Goal: Feedback & Contribution: Submit feedback/report problem

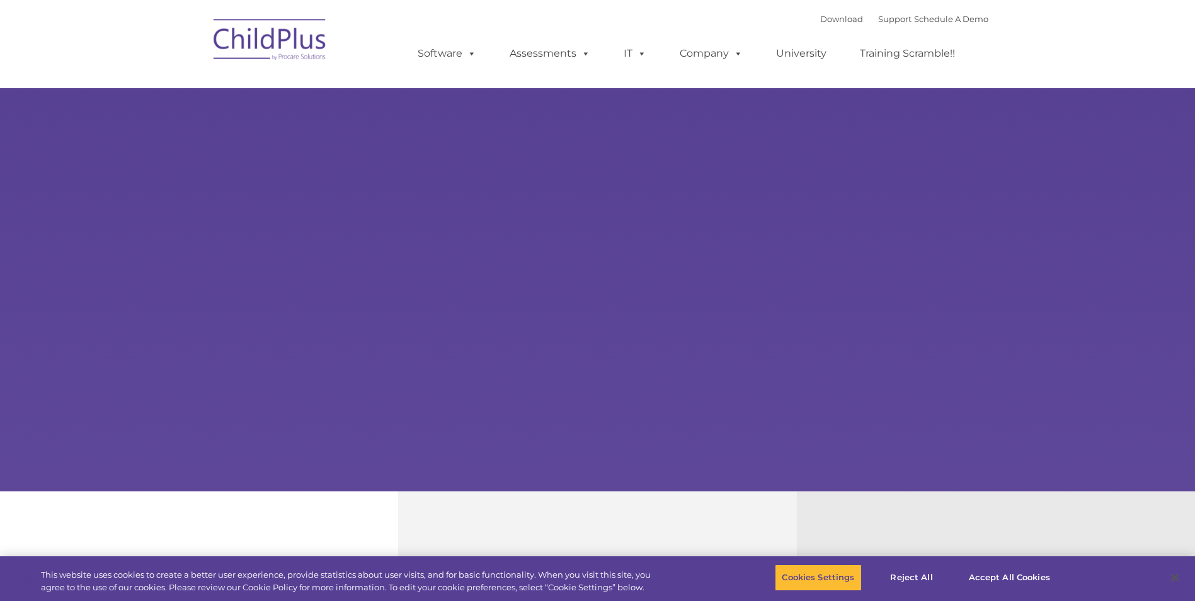
select select "MEDIUM"
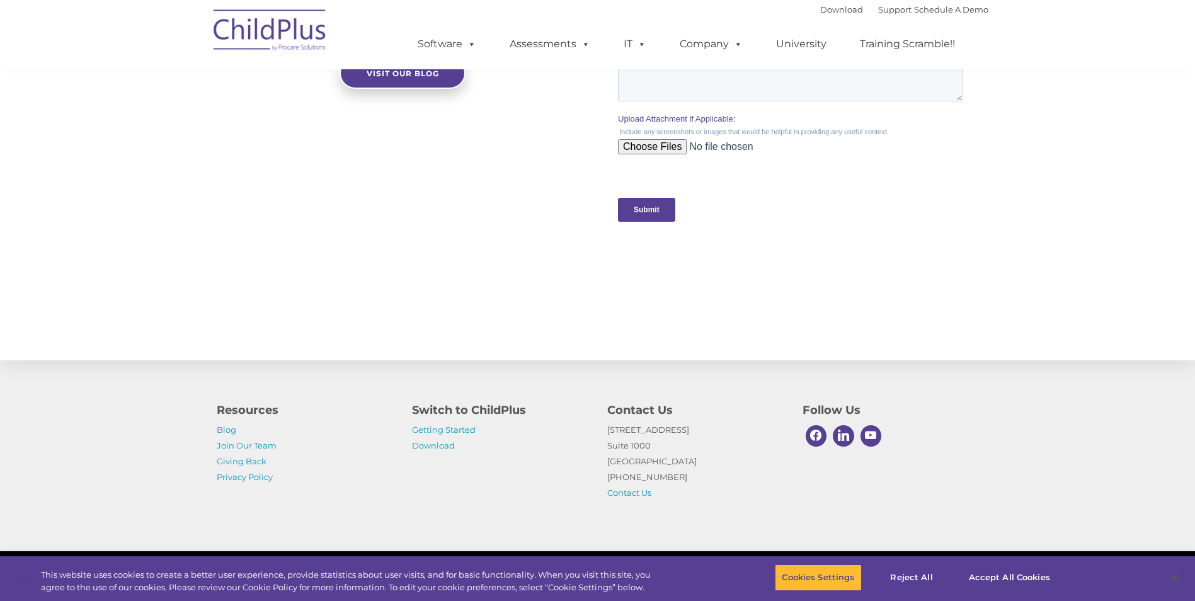
scroll to position [1209, 0]
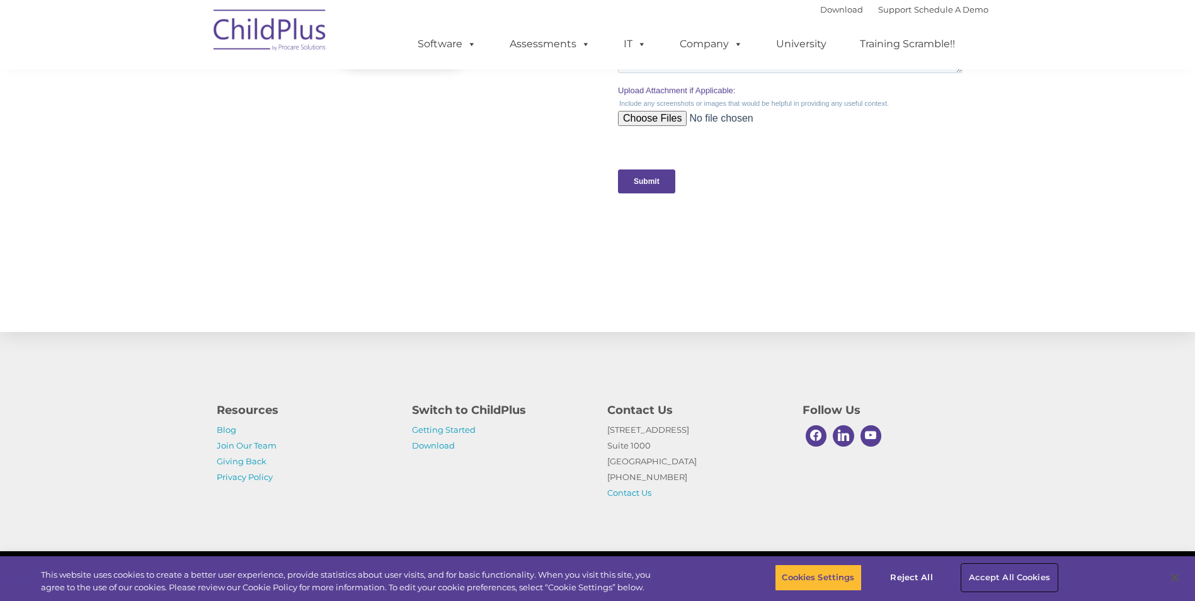
click at [990, 578] on button "Accept All Cookies" at bounding box center [1009, 578] width 95 height 26
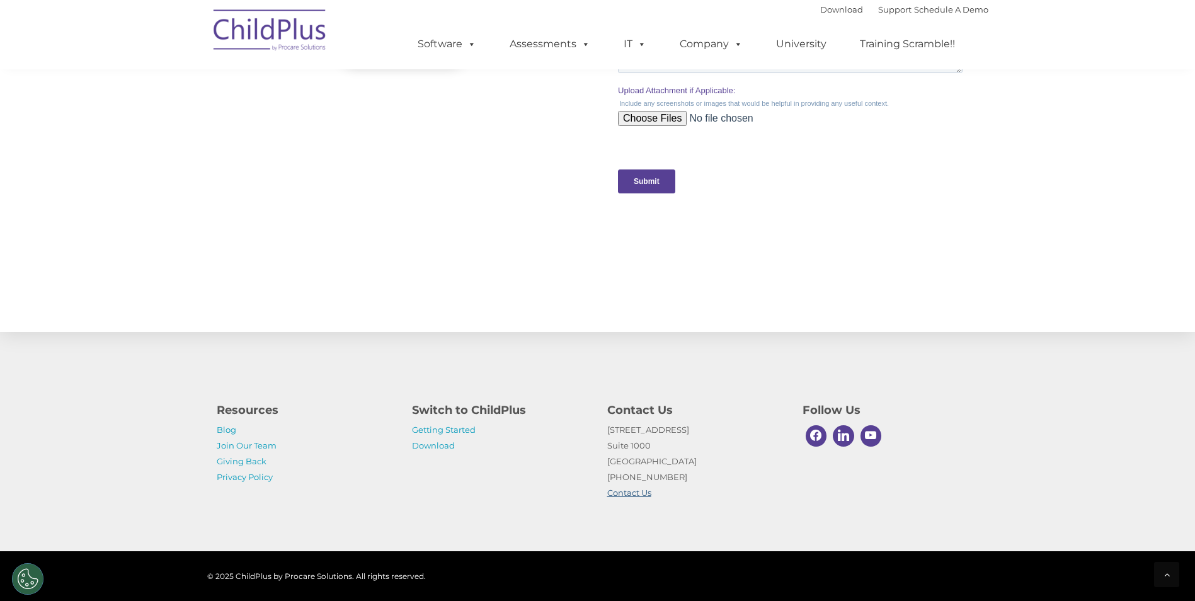
click at [629, 497] on link "Contact Us" at bounding box center [629, 493] width 44 height 10
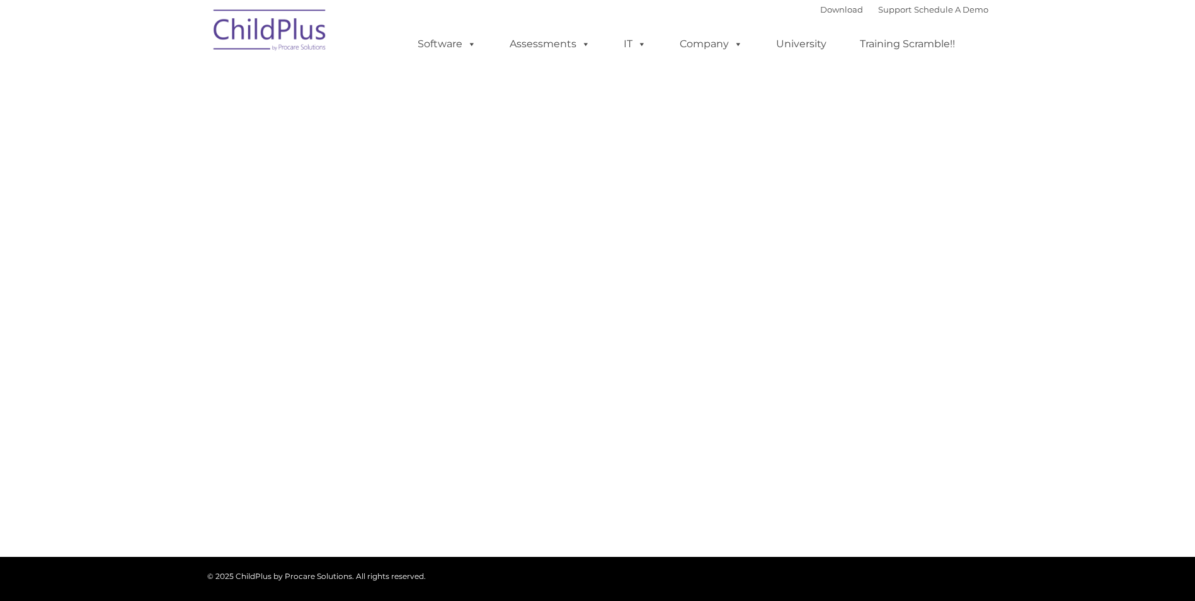
select select "MEDIUM"
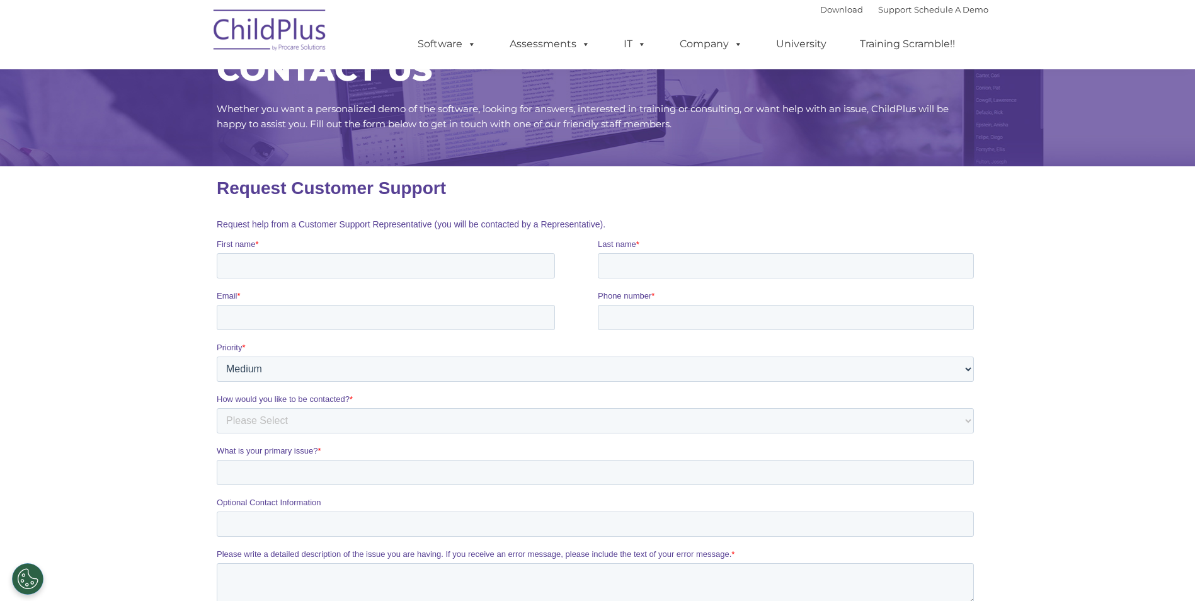
scroll to position [126, 0]
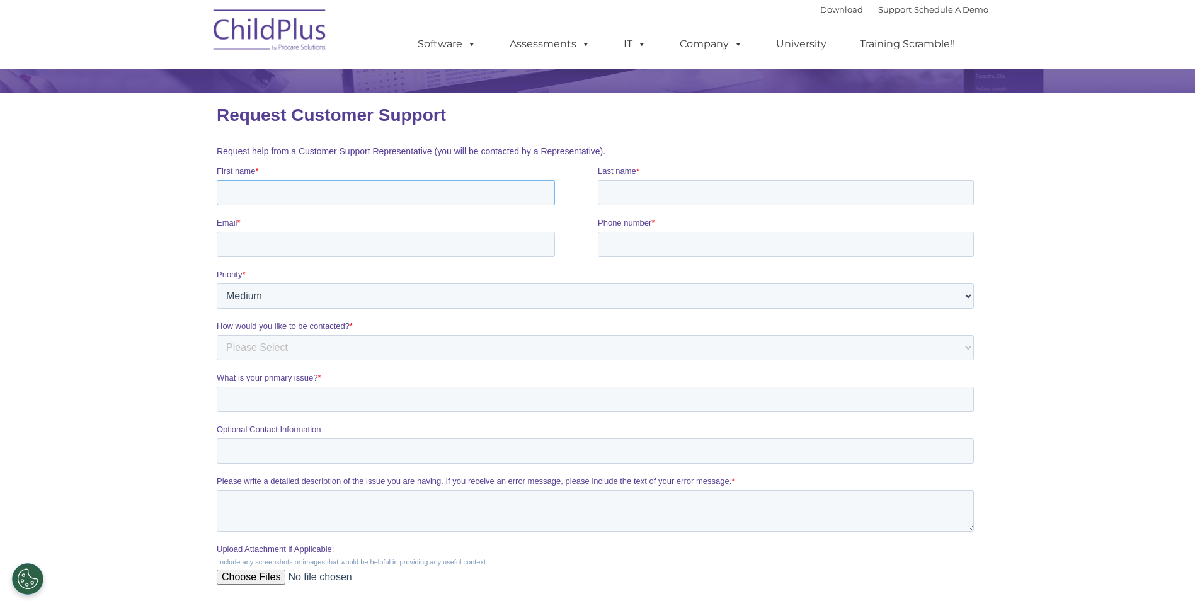
click at [334, 192] on input "First name *" at bounding box center [385, 192] width 338 height 25
type input "[PERSON_NAME]"
type input "M"
type input "[EMAIL_ADDRESS][DOMAIN_NAME]"
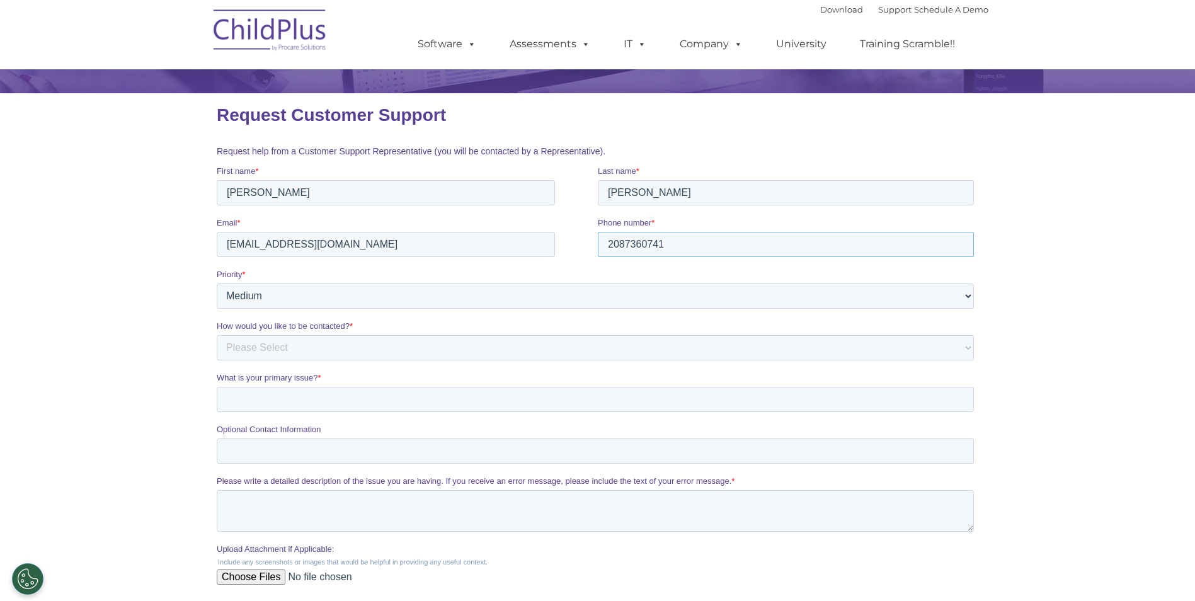
type input "2087360741"
click at [540, 292] on select "Please Select Low Medium High" at bounding box center [594, 296] width 757 height 25
click at [533, 280] on label "Priority *" at bounding box center [597, 274] width 762 height 13
click at [533, 284] on select "Please Select Low Medium High" at bounding box center [594, 296] width 757 height 25
click at [479, 292] on select "Please Select Low Medium High" at bounding box center [594, 296] width 757 height 25
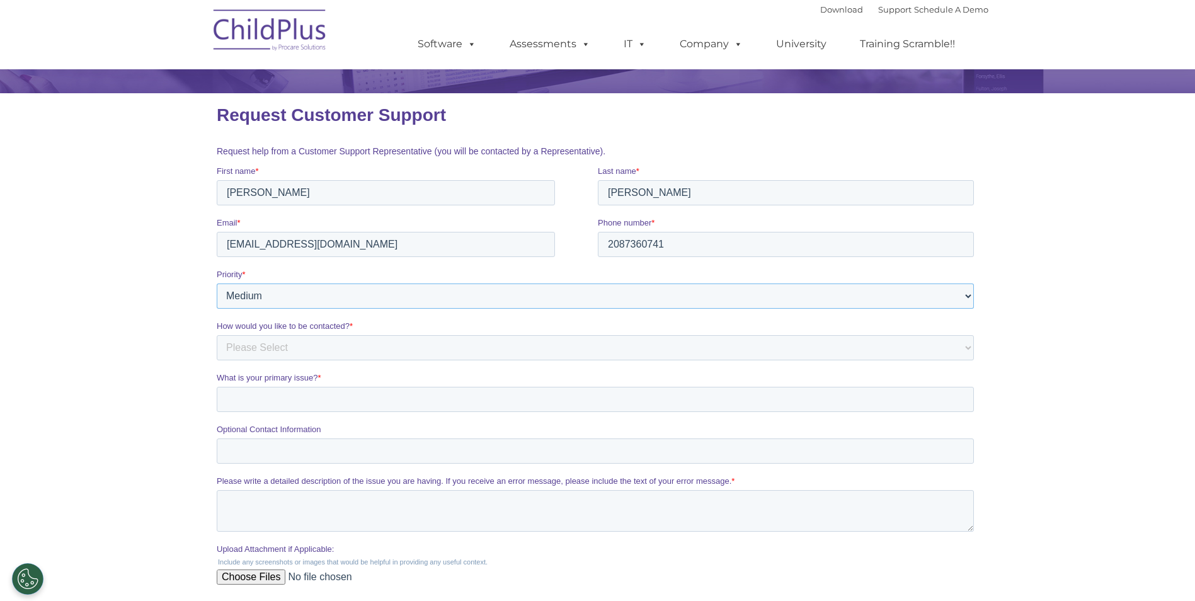
select select "HIGH"
click at [216, 284] on select "Please Select Low Medium High" at bounding box center [594, 296] width 757 height 25
click at [421, 348] on select "Please Select Phone Email" at bounding box center [594, 347] width 757 height 25
select select "Email"
click at [216, 335] on select "Please Select Phone Email" at bounding box center [594, 347] width 757 height 25
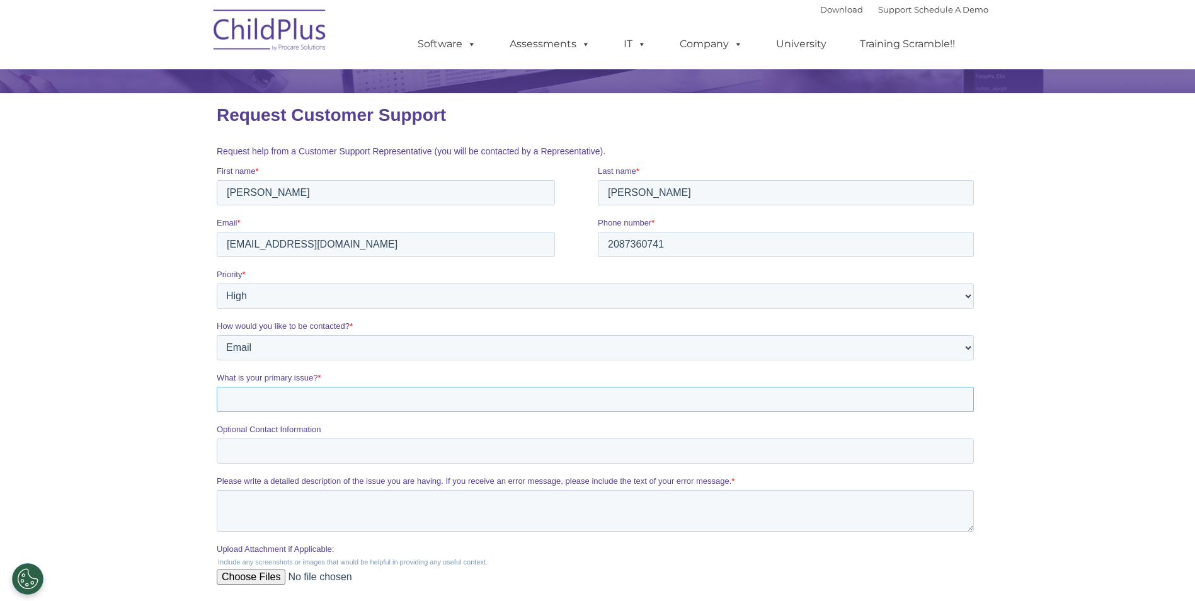
click at [391, 401] on input "What is your primary issue? *" at bounding box center [594, 399] width 757 height 25
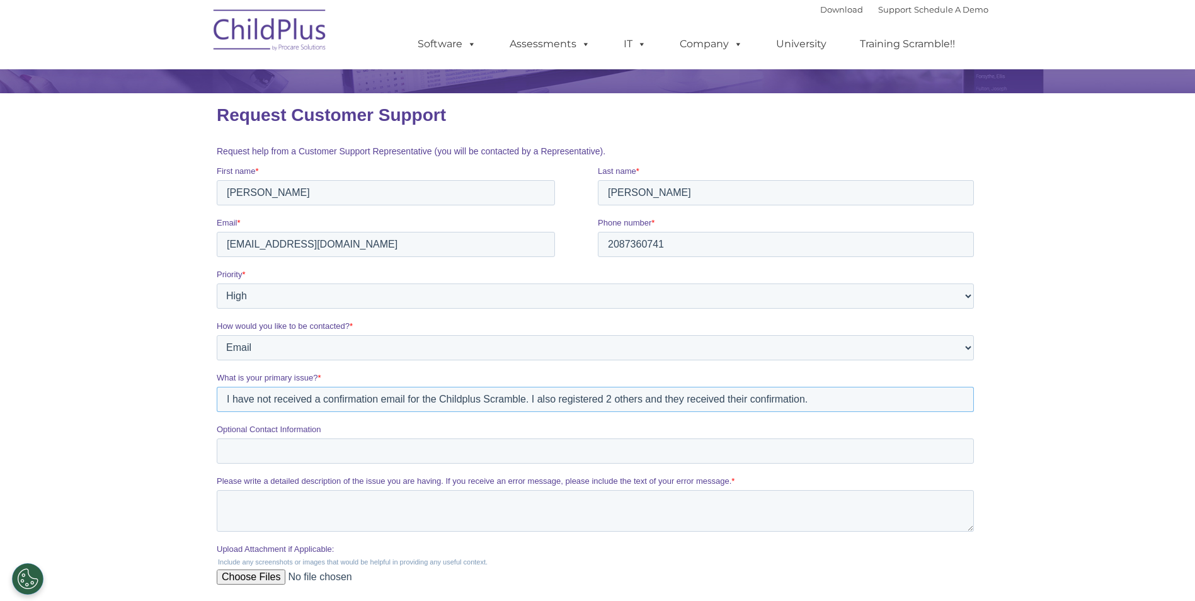
click at [632, 397] on input "I have not received a confirmation email for the Childplus Scramble. I also reg…" at bounding box center [594, 399] width 757 height 25
drag, startPoint x: 725, startPoint y: 403, endPoint x: 733, endPoint y: 398, distance: 10.5
click at [725, 403] on input "I have not received a confirmation email for the Childplus Scramble. I also reg…" at bounding box center [594, 399] width 757 height 25
click at [841, 395] on input "I have not received a confirmation email for the Childplus Scramble. I also reg…" at bounding box center [594, 399] width 757 height 25
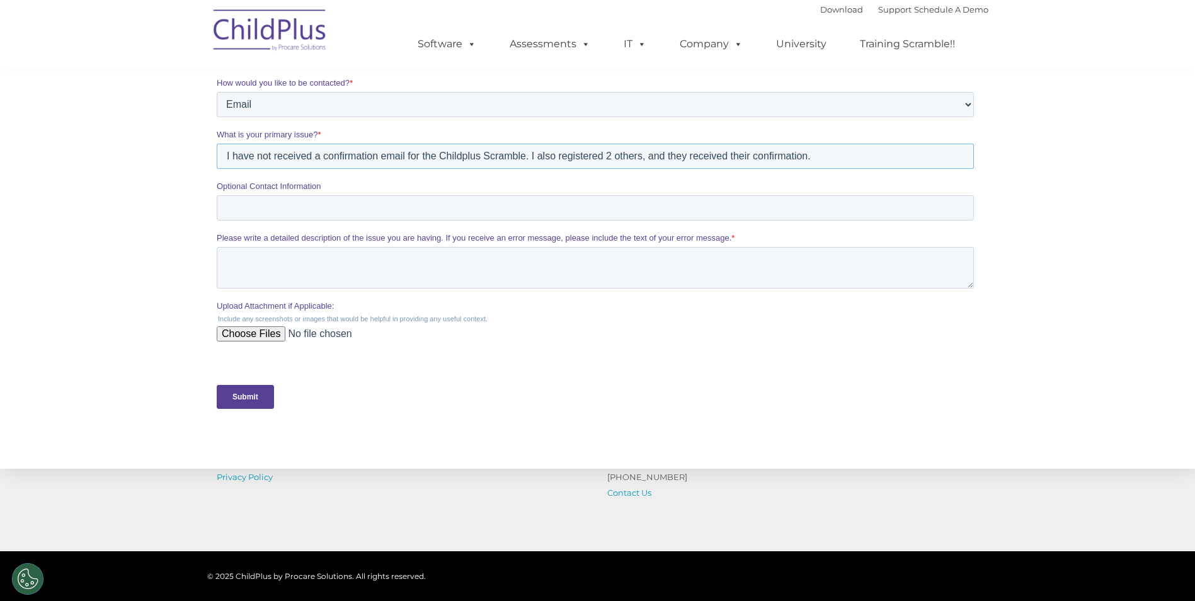
scroll to position [378, 0]
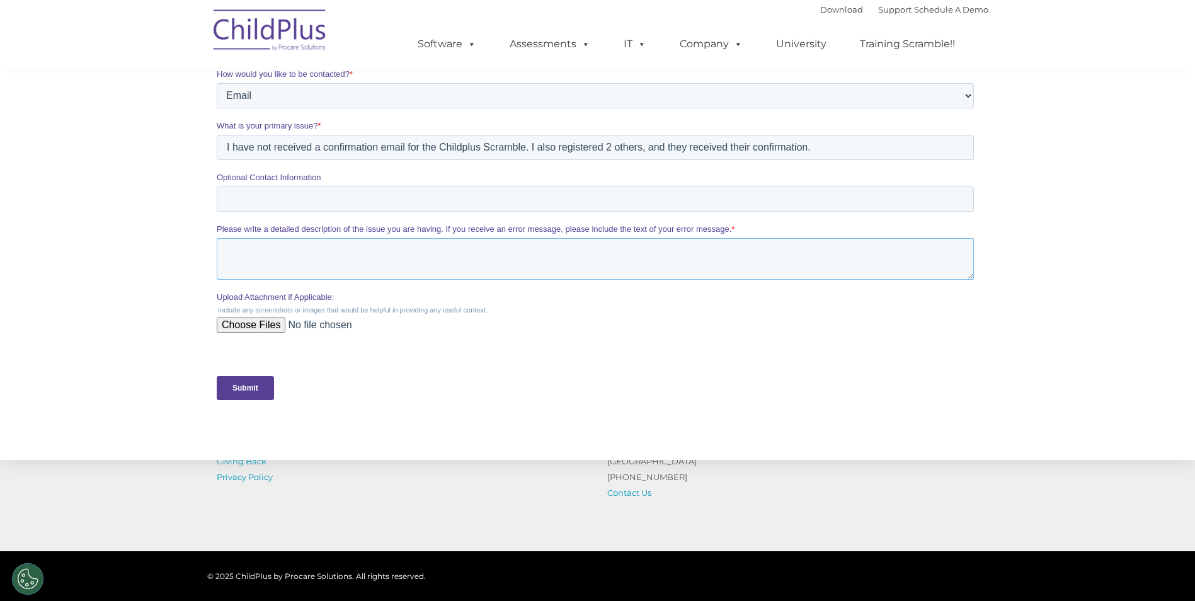
click at [447, 255] on textarea "Please write a detailed description of the issue you are having. If you receive…" at bounding box center [594, 259] width 757 height 42
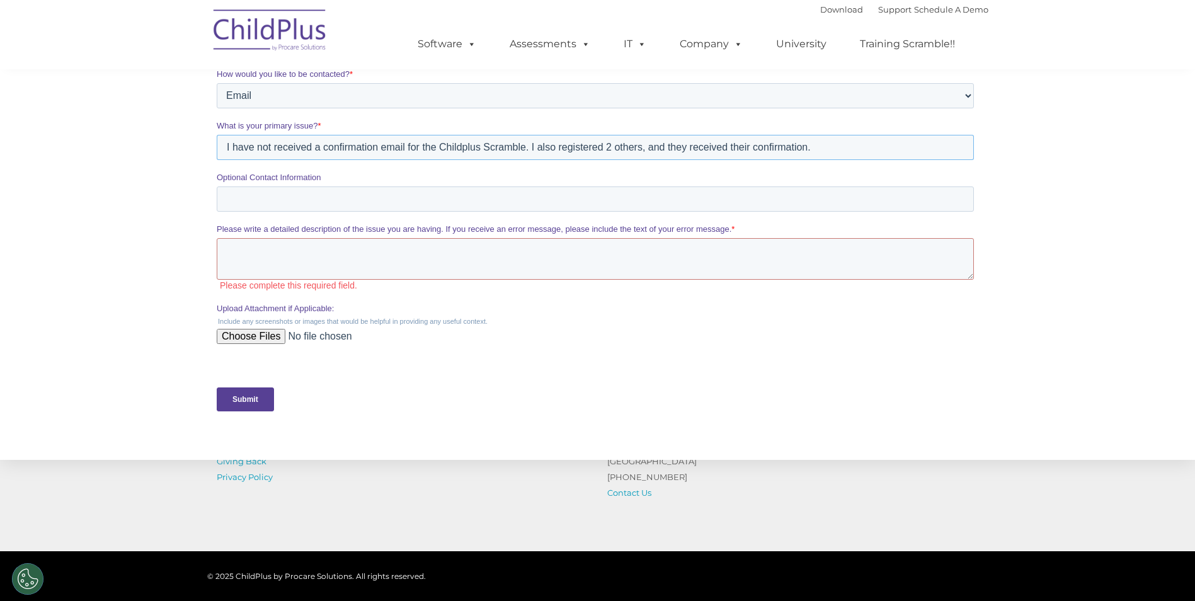
drag, startPoint x: 528, startPoint y: 151, endPoint x: 839, endPoint y: 166, distance: 311.7
click at [839, 166] on fieldset "What is your primary issue? * I have not received a confirmation email for the …" at bounding box center [597, 146] width 762 height 52
type input "I have not received a confirmation email for the Childplus Scramble."
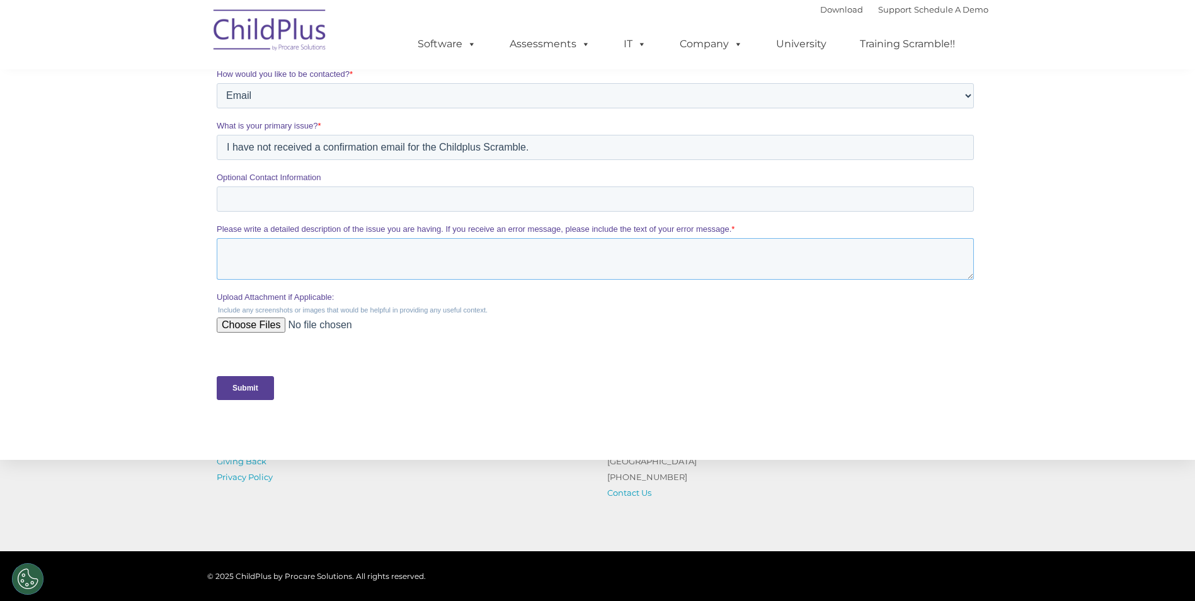
click at [387, 243] on textarea "Please write a detailed description of the issue you are having. If you receive…" at bounding box center [594, 259] width 757 height 42
paste textarea "I also registered 2 others, and they received their confirmation."
click at [226, 253] on textarea "I also registered 2 others, and they received their confirmation." at bounding box center [594, 259] width 757 height 42
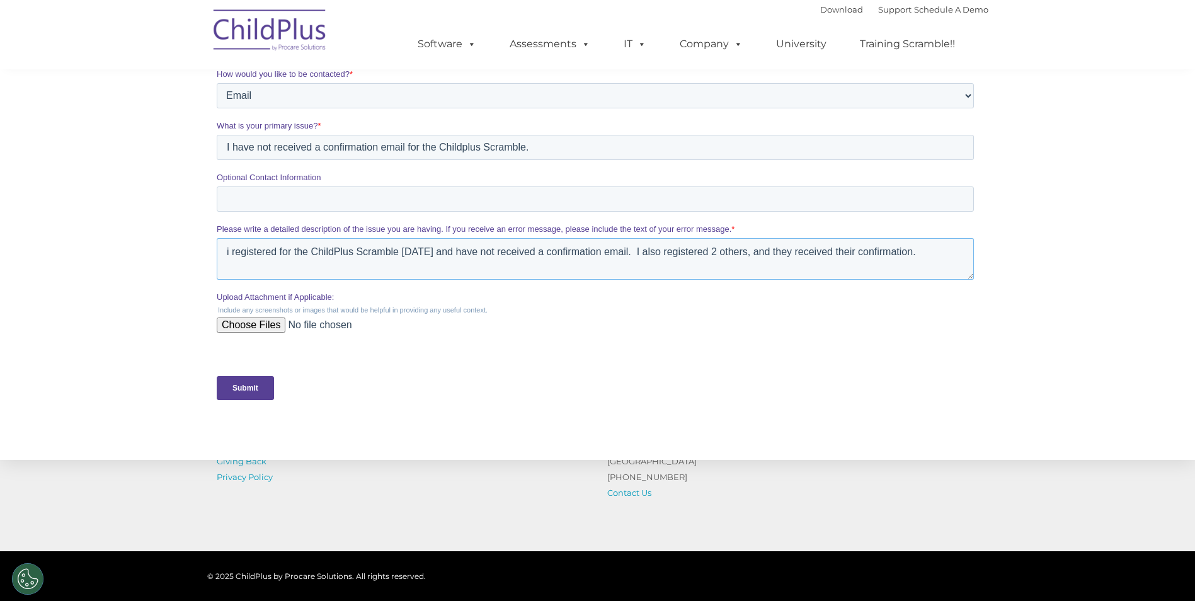
click at [230, 252] on textarea "i registered for the ChildPlus Scramble [DATE] and have not received a confirma…" at bounding box center [594, 259] width 757 height 42
click at [706, 261] on textarea "I registered for the ChildPlus Scramble [DATE] and have not received a confirma…" at bounding box center [594, 259] width 757 height 42
click at [922, 255] on textarea "I registered for the ChildPlus Scramble [DATE] and have not received a confirma…" at bounding box center [594, 259] width 757 height 42
click at [837, 258] on textarea "I registered for the ChildPlus Scramble [DATE] and have not received a confirma…" at bounding box center [594, 259] width 757 height 42
click at [307, 272] on textarea "I registered for the ChildPlus Scramble [DATE] and have not received a confirma…" at bounding box center [594, 259] width 757 height 42
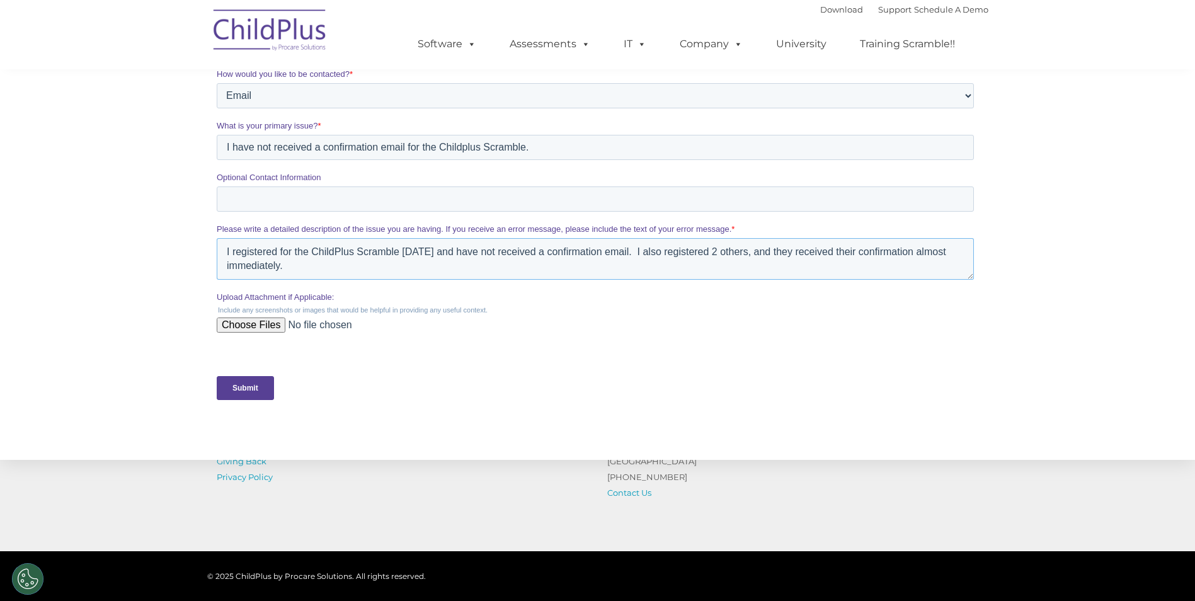
type textarea "I registered for the ChildPlus Scramble [DATE] and have not received a confirma…"
click at [244, 391] on input "Submit" at bounding box center [244, 388] width 57 height 24
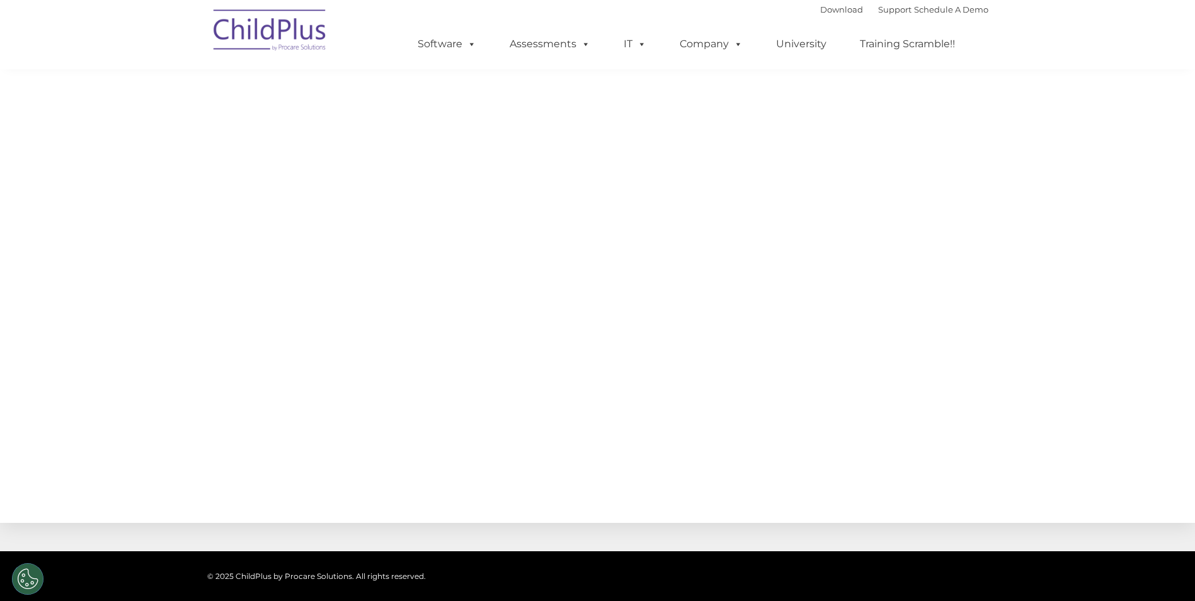
scroll to position [0, 0]
